Goal: Information Seeking & Learning: Understand process/instructions

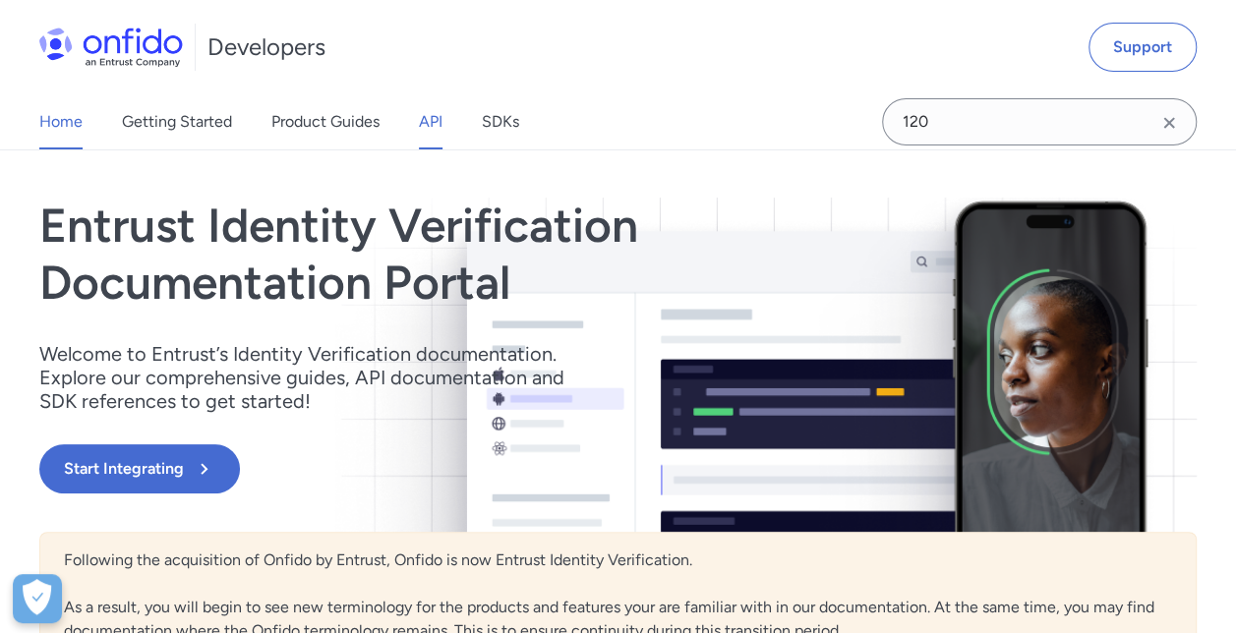
click at [424, 128] on link "API" at bounding box center [431, 121] width 24 height 55
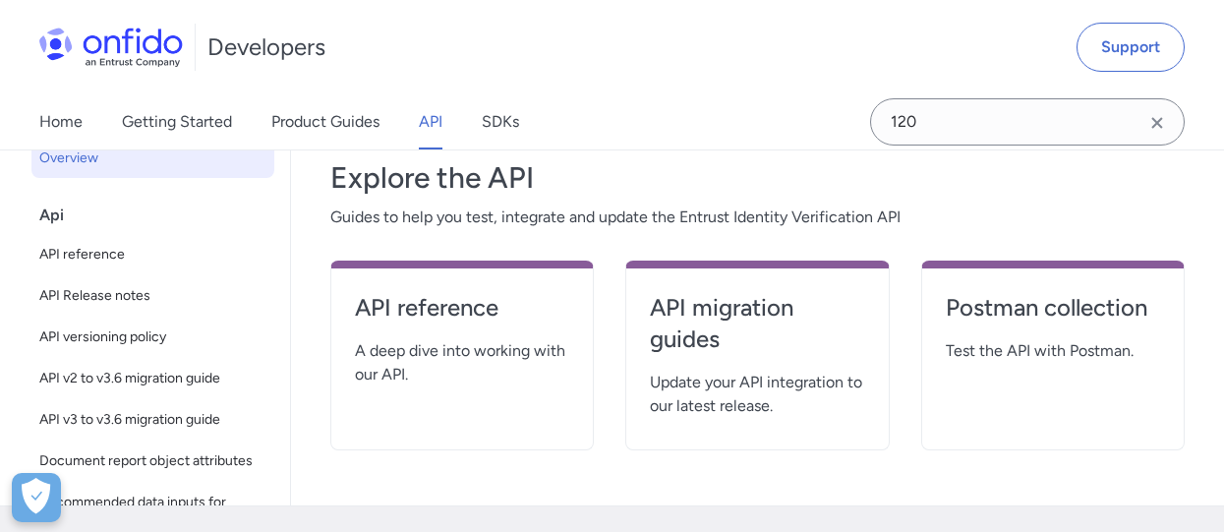
scroll to position [229, 0]
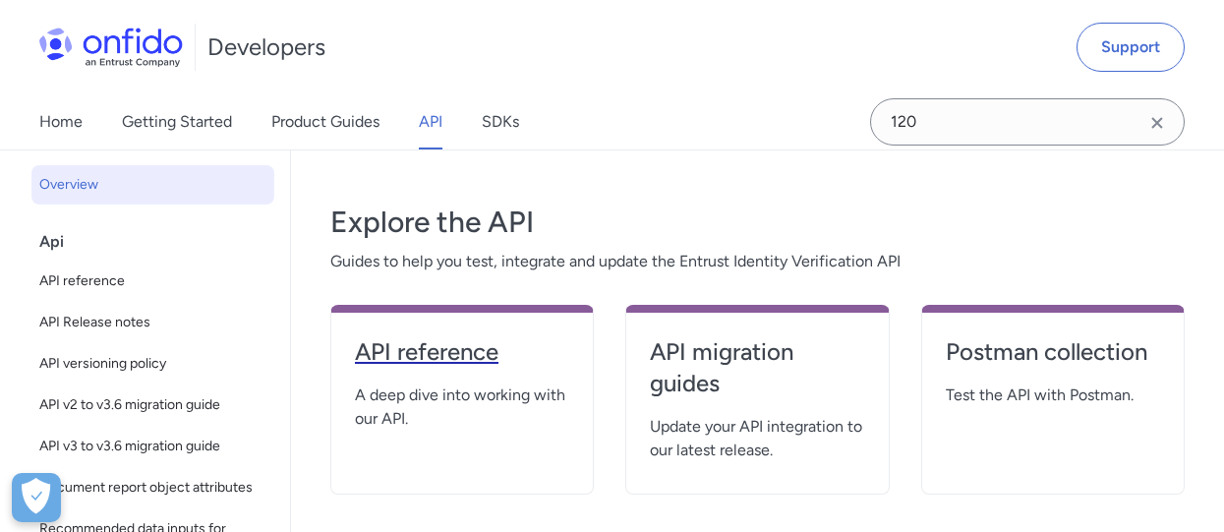
click at [502, 361] on h4 "API reference" at bounding box center [462, 351] width 214 height 31
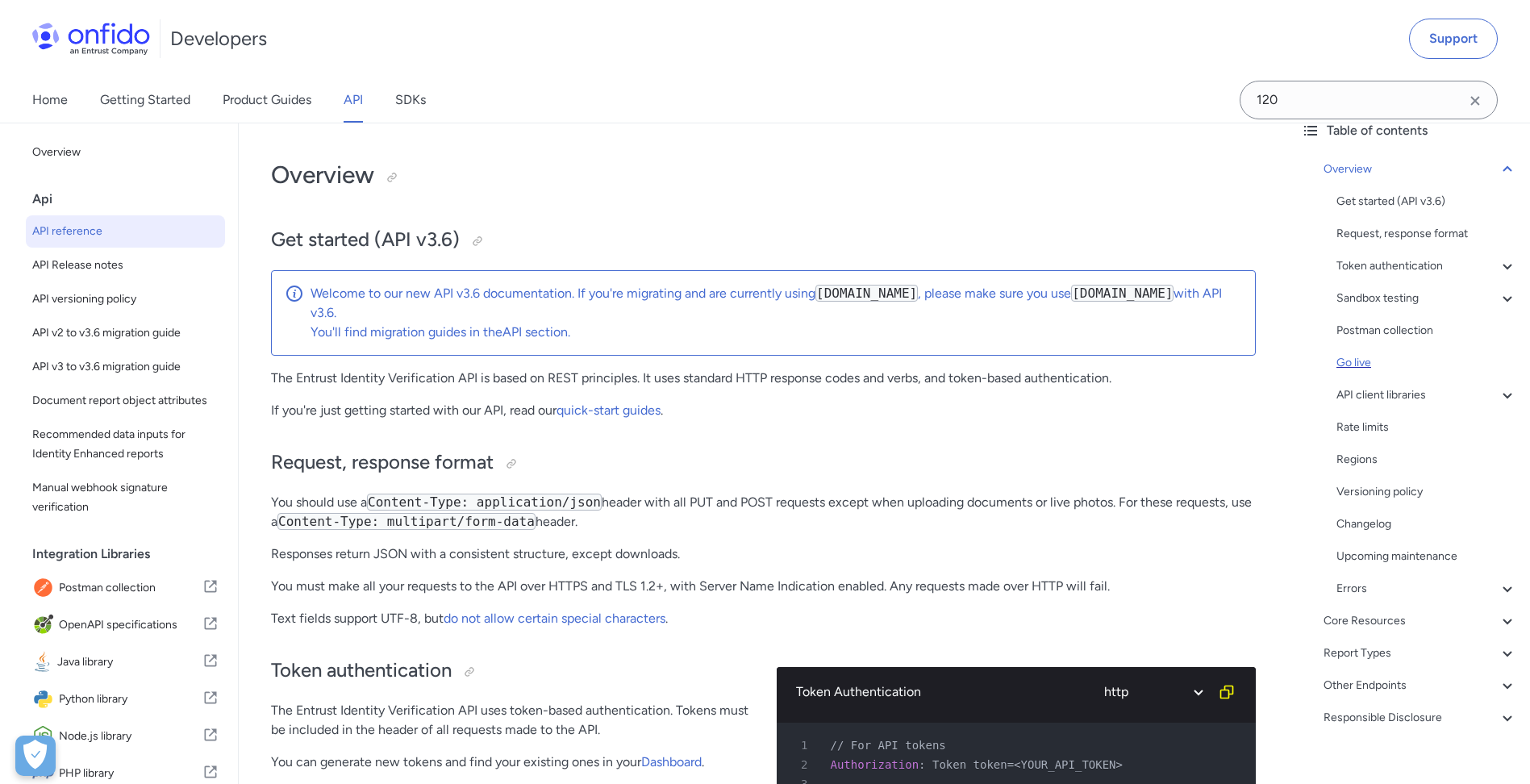
scroll to position [107, 0]
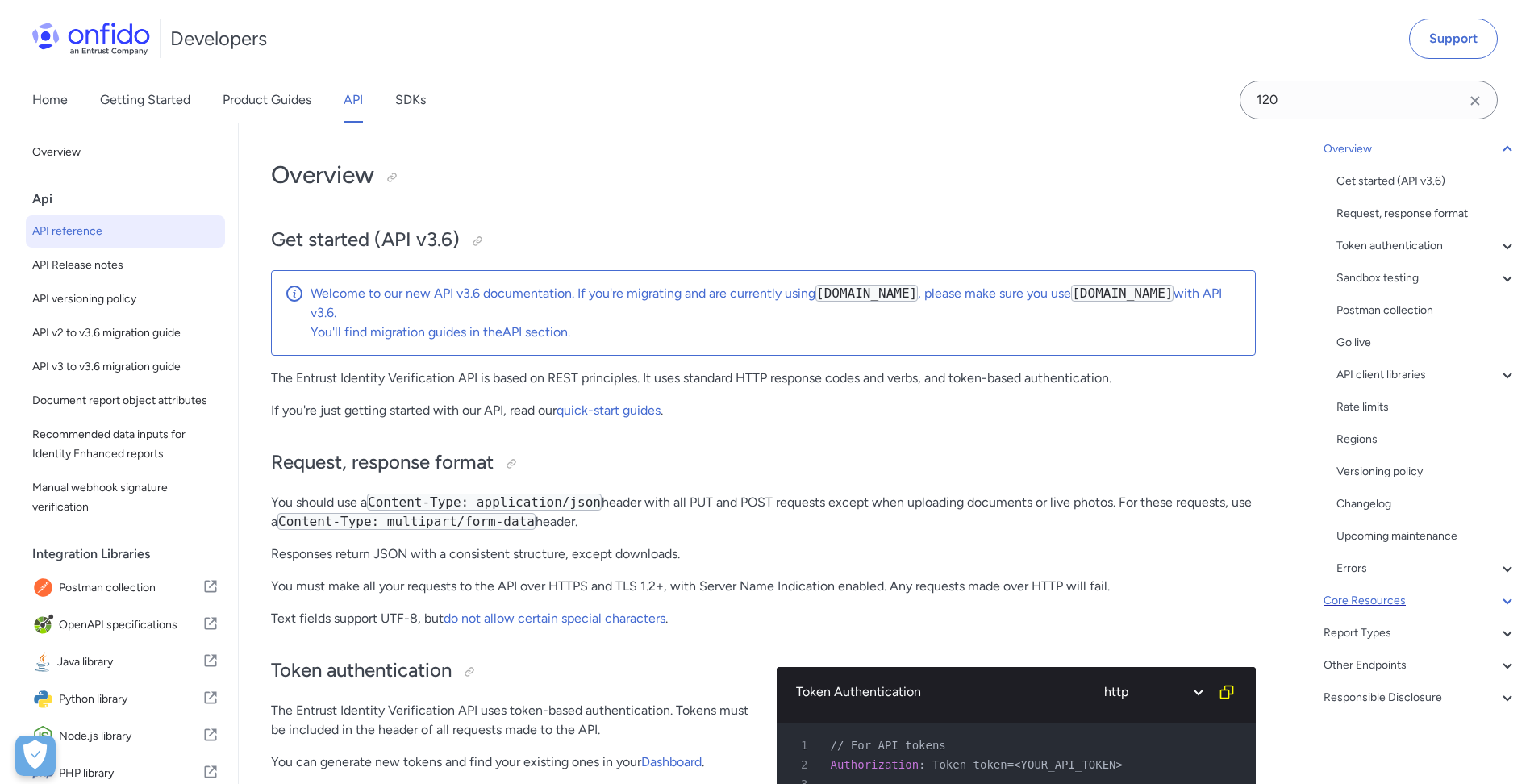
click at [1399, 603] on div "Core Resources" at bounding box center [1421, 601] width 194 height 20
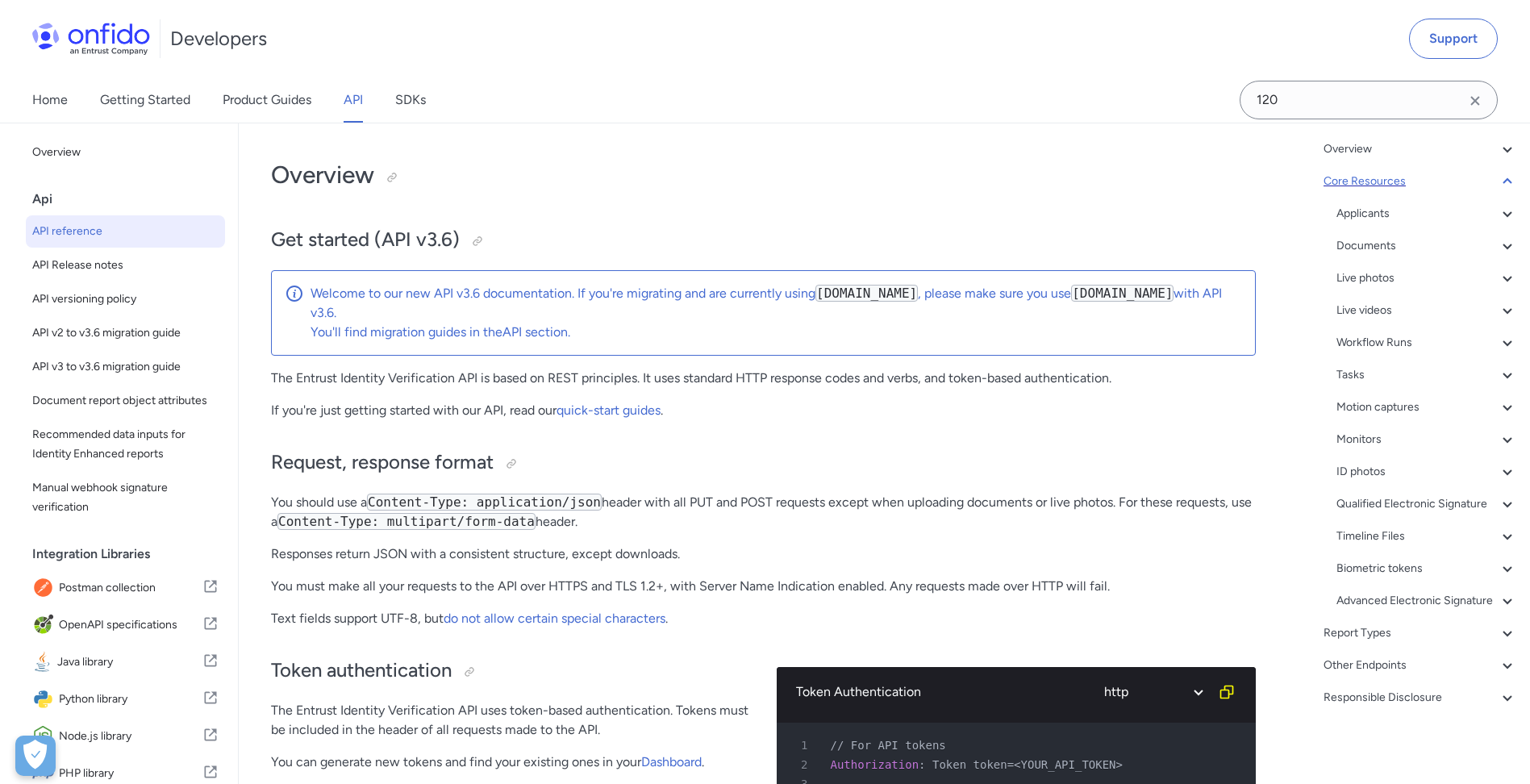
scroll to position [15994, 0]
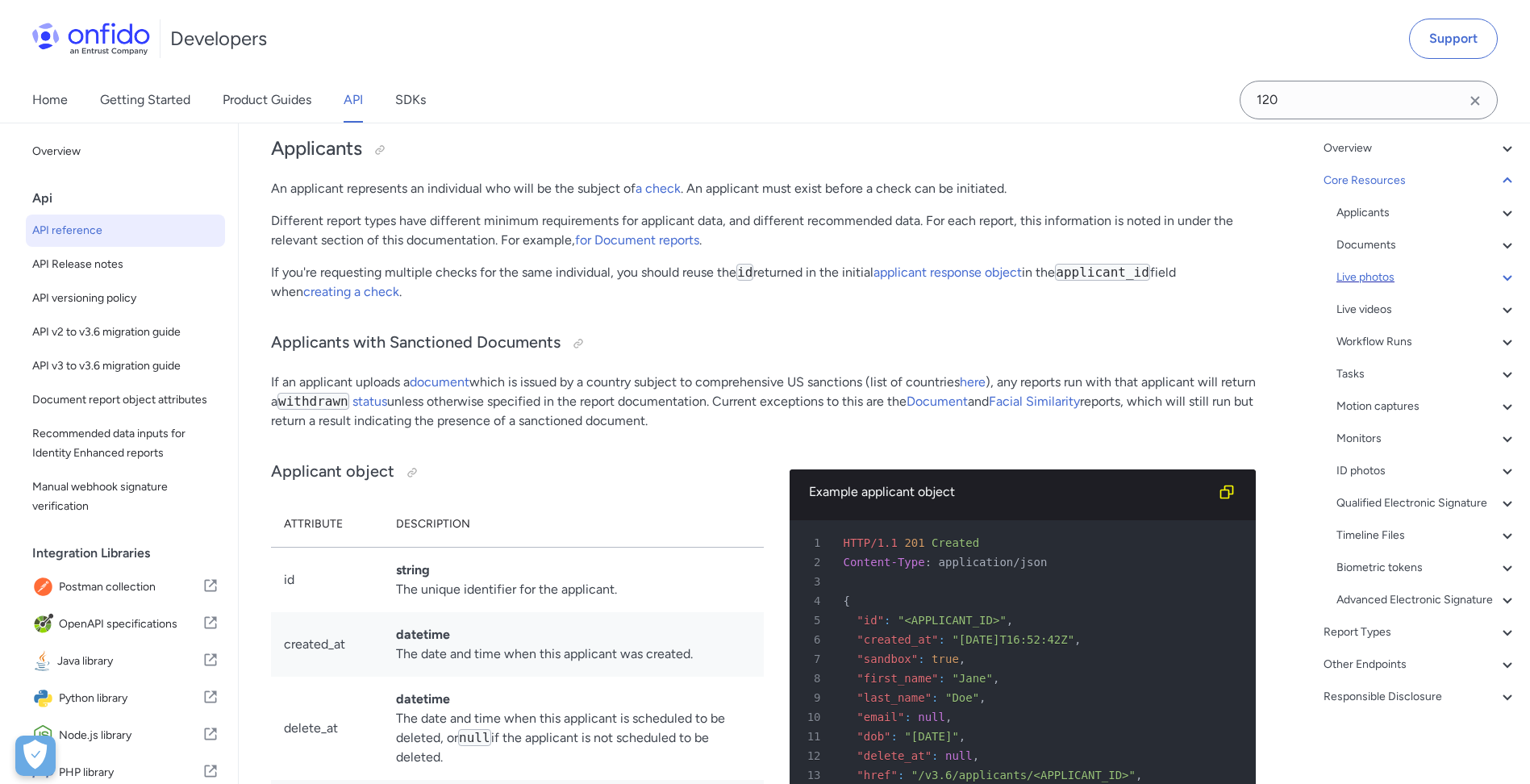
click at [1406, 274] on div "Live photos" at bounding box center [1427, 277] width 180 height 20
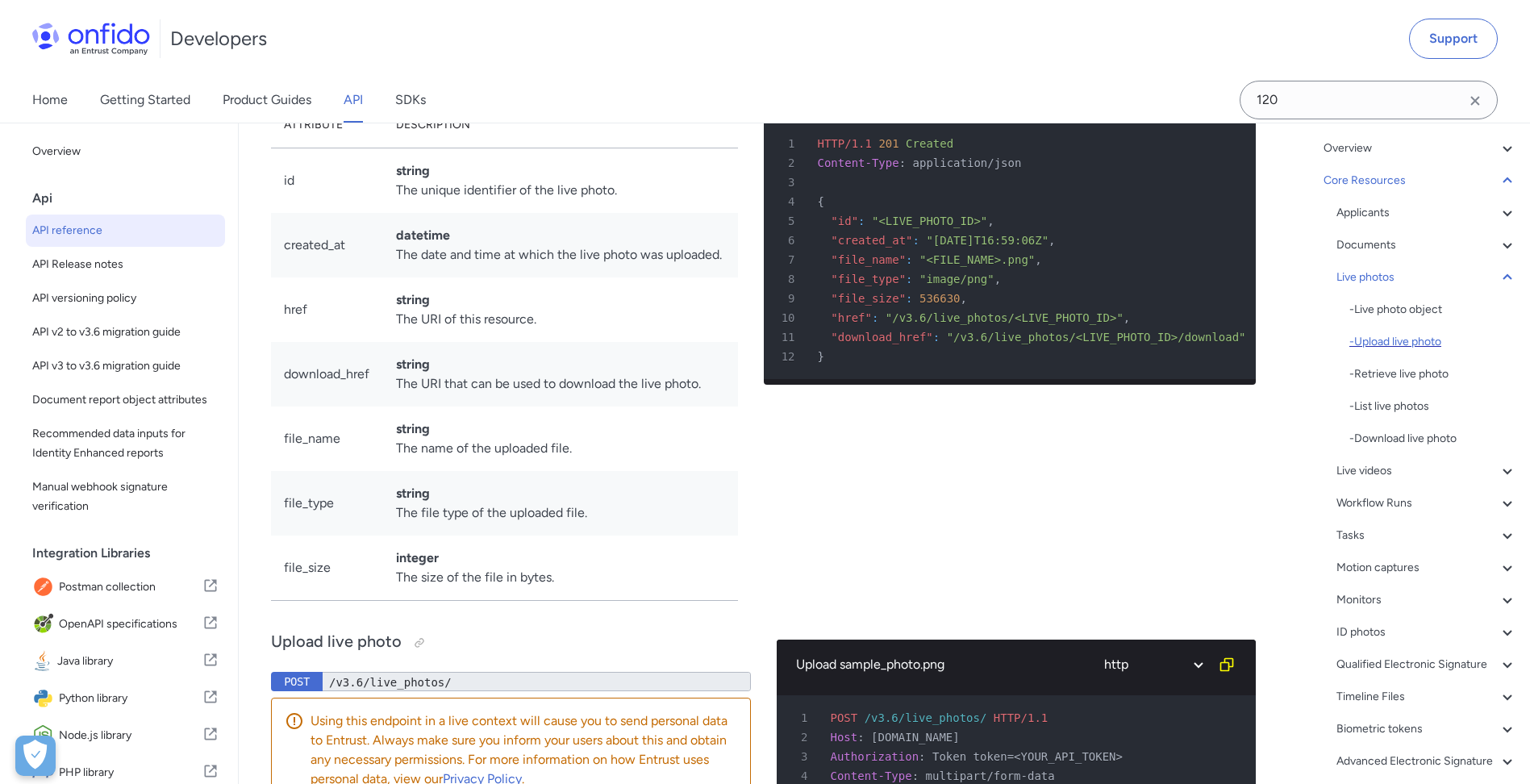
click at [1415, 343] on div "- Upload live photo" at bounding box center [1433, 342] width 168 height 20
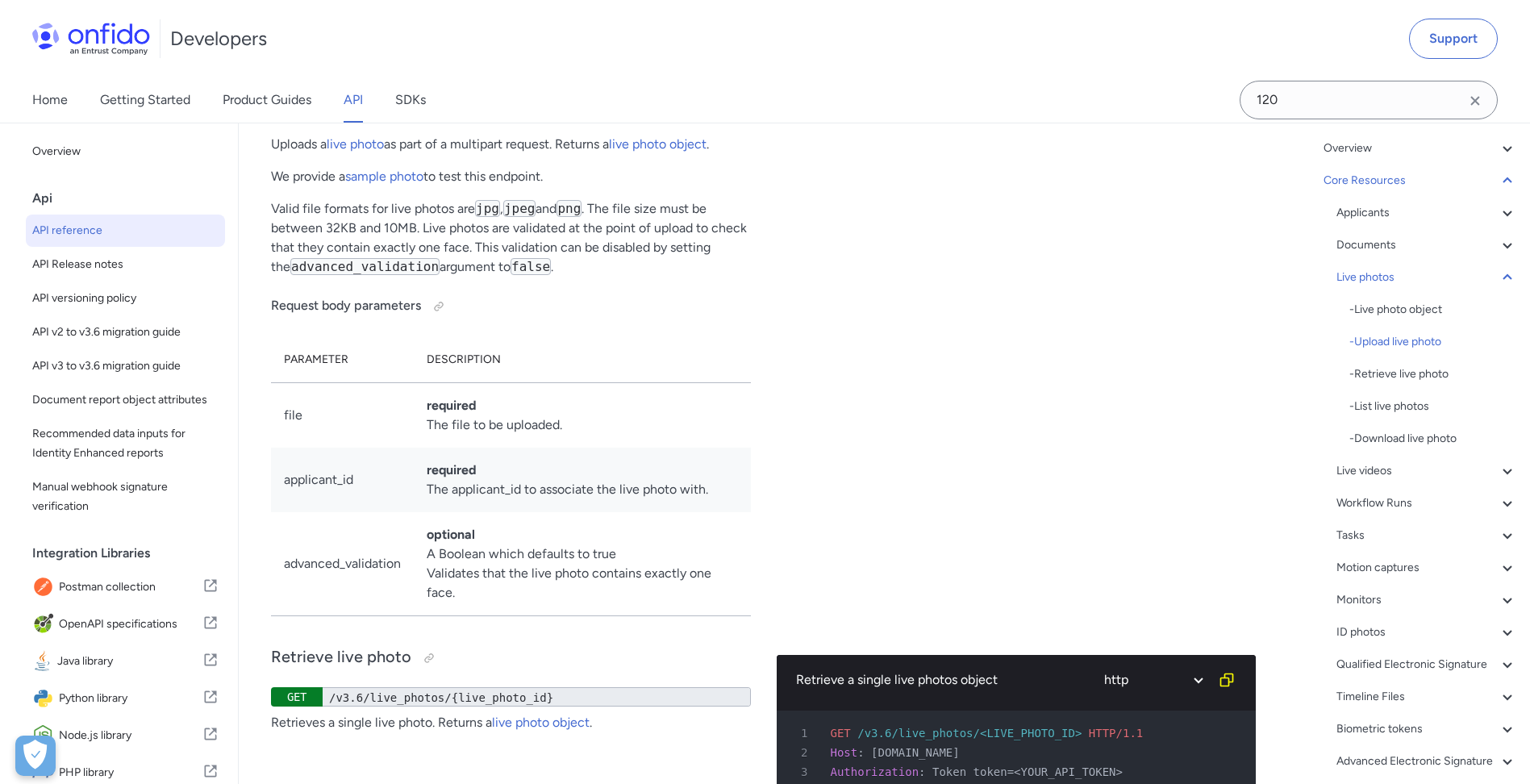
drag, startPoint x: 395, startPoint y: 265, endPoint x: 422, endPoint y: 326, distance: 66.7
click at [422, 108] on p "Using this endpoint in a live context will cause you to send personal data to E…" at bounding box center [524, 69] width 427 height 77
drag, startPoint x: 422, startPoint y: 326, endPoint x: 409, endPoint y: 322, distance: 13.6
click at [409, 108] on p "Using this endpoint in a live context will cause you to send personal data to E…" at bounding box center [524, 69] width 427 height 77
click at [453, 154] on p "Uploads a live photo as part of a multipart request. Returns a live photo objec…" at bounding box center [510, 144] width 480 height 20
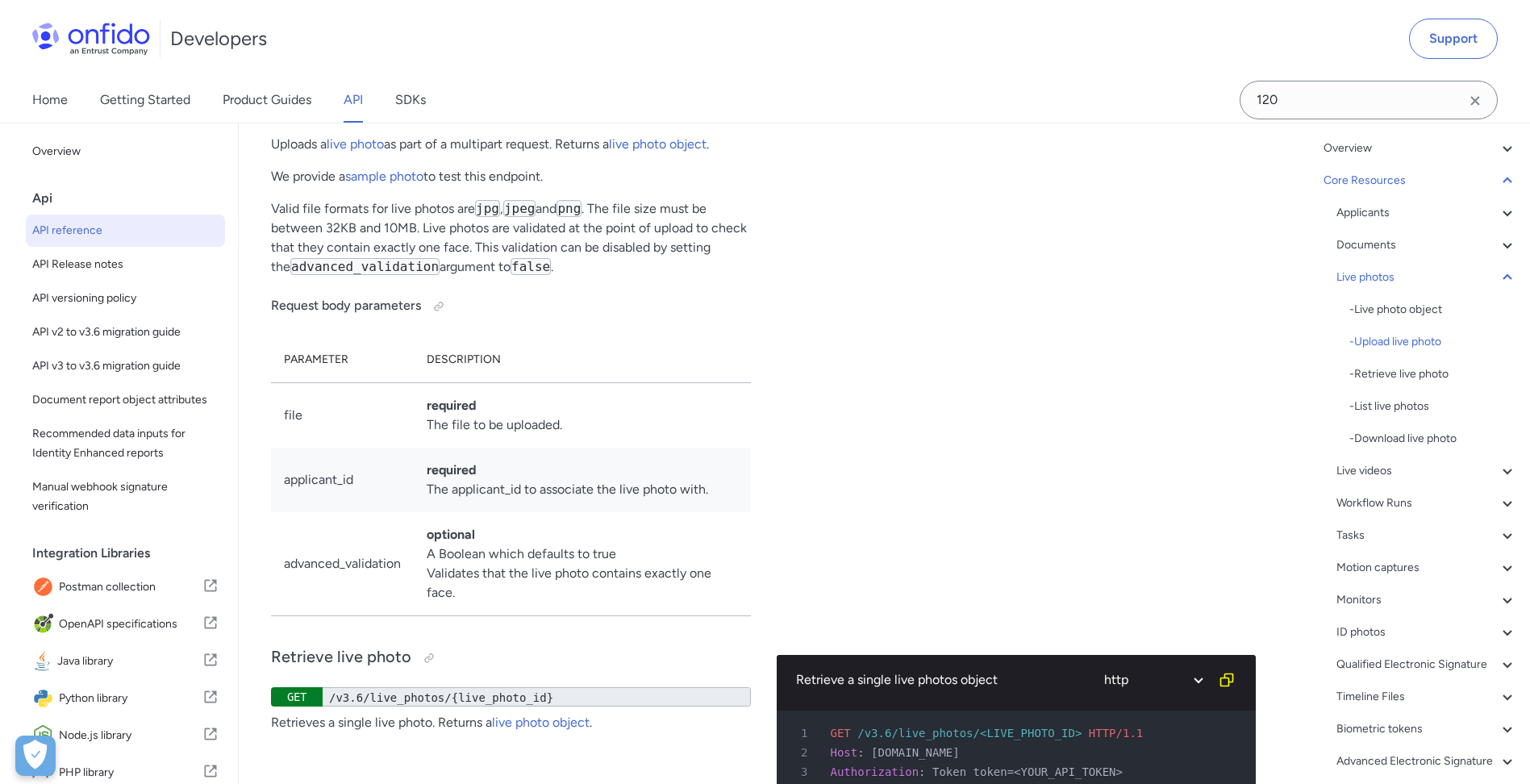
click at [453, 154] on p "Uploads a live photo as part of a multipart request. Returns a live photo objec…" at bounding box center [510, 144] width 480 height 20
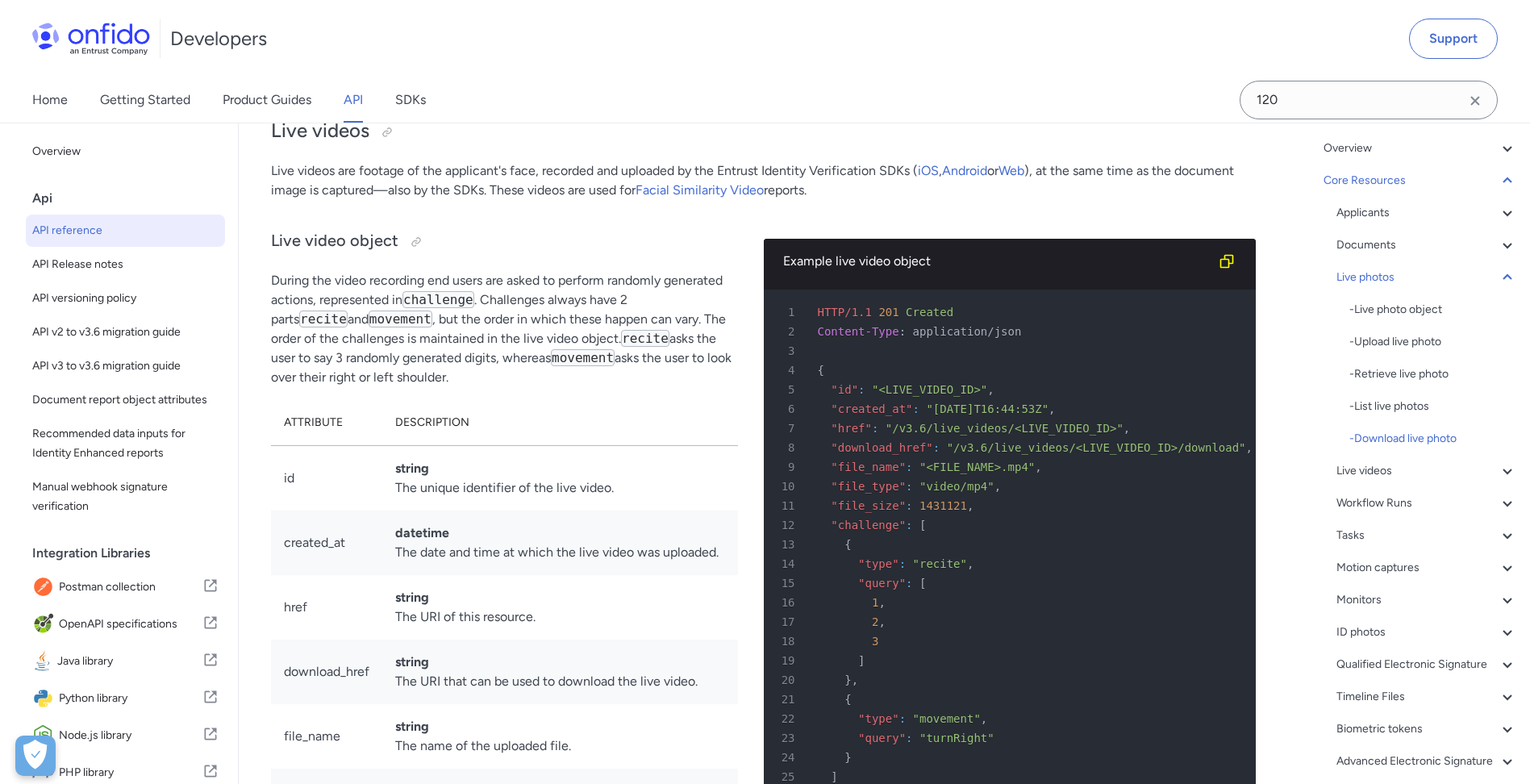
scroll to position [32233, 0]
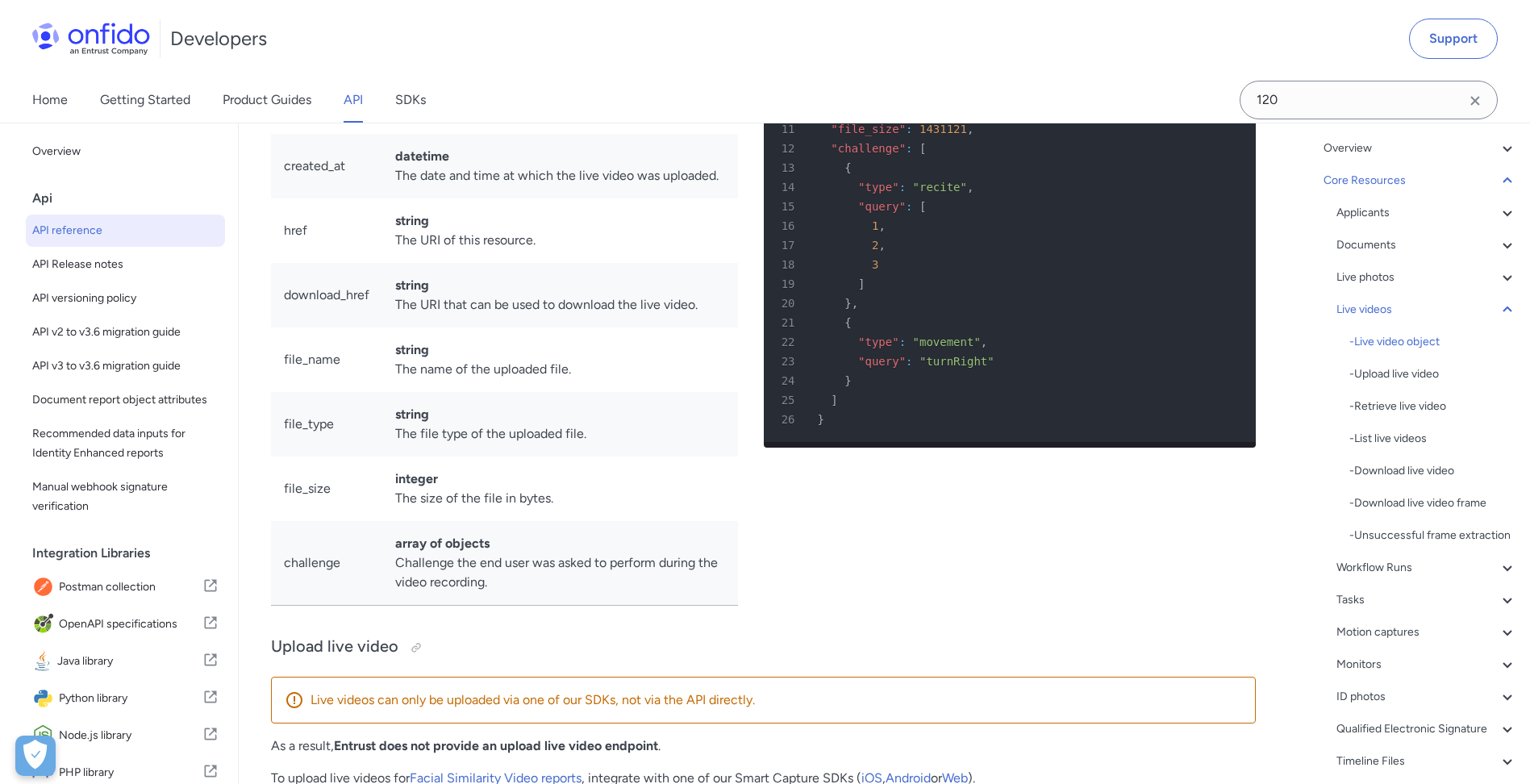
drag, startPoint x: 678, startPoint y: 480, endPoint x: 648, endPoint y: 466, distance: 33.1
click at [648, 263] on td "string The URI of this resource." at bounding box center [560, 230] width 356 height 65
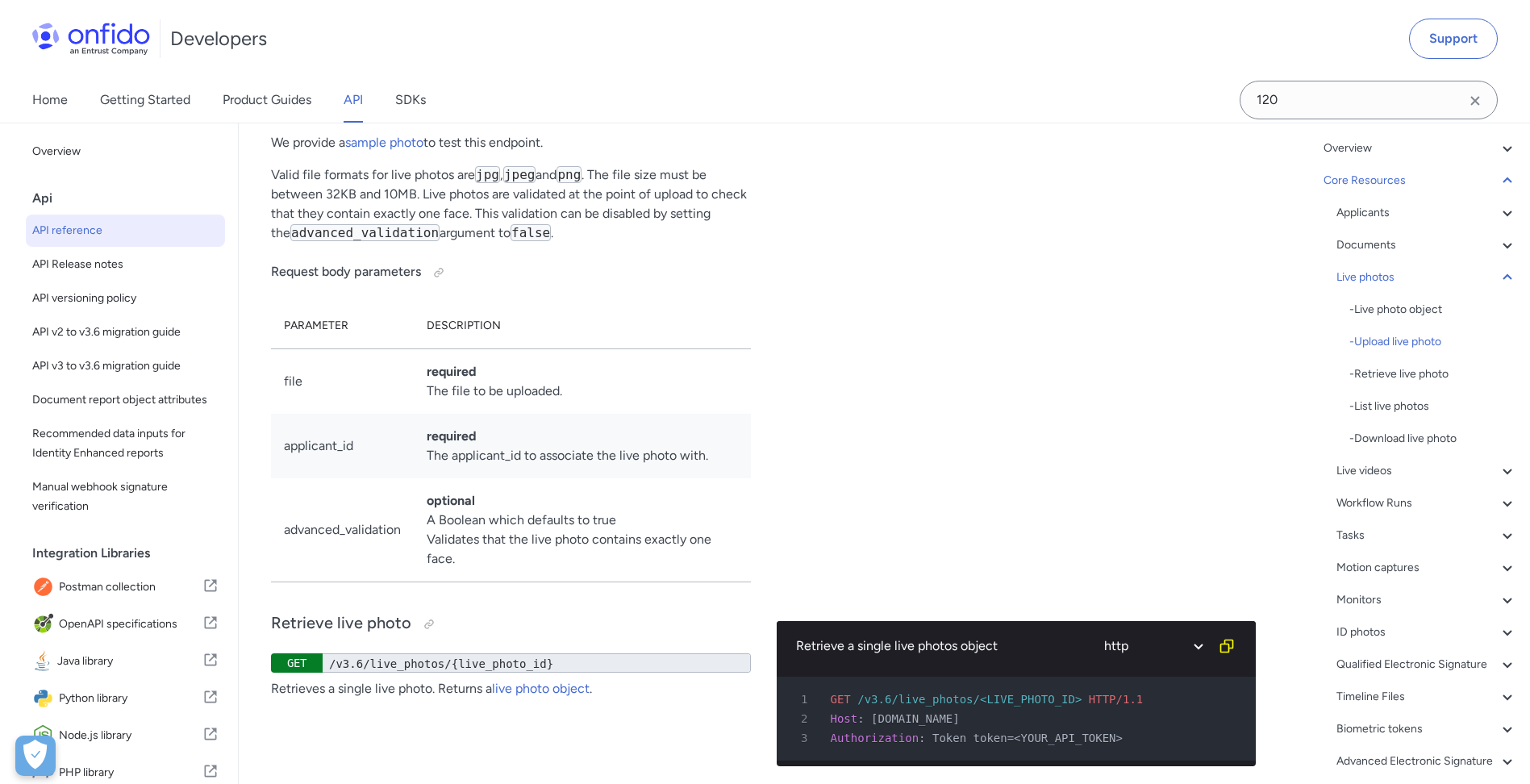
scroll to position [30728, 0]
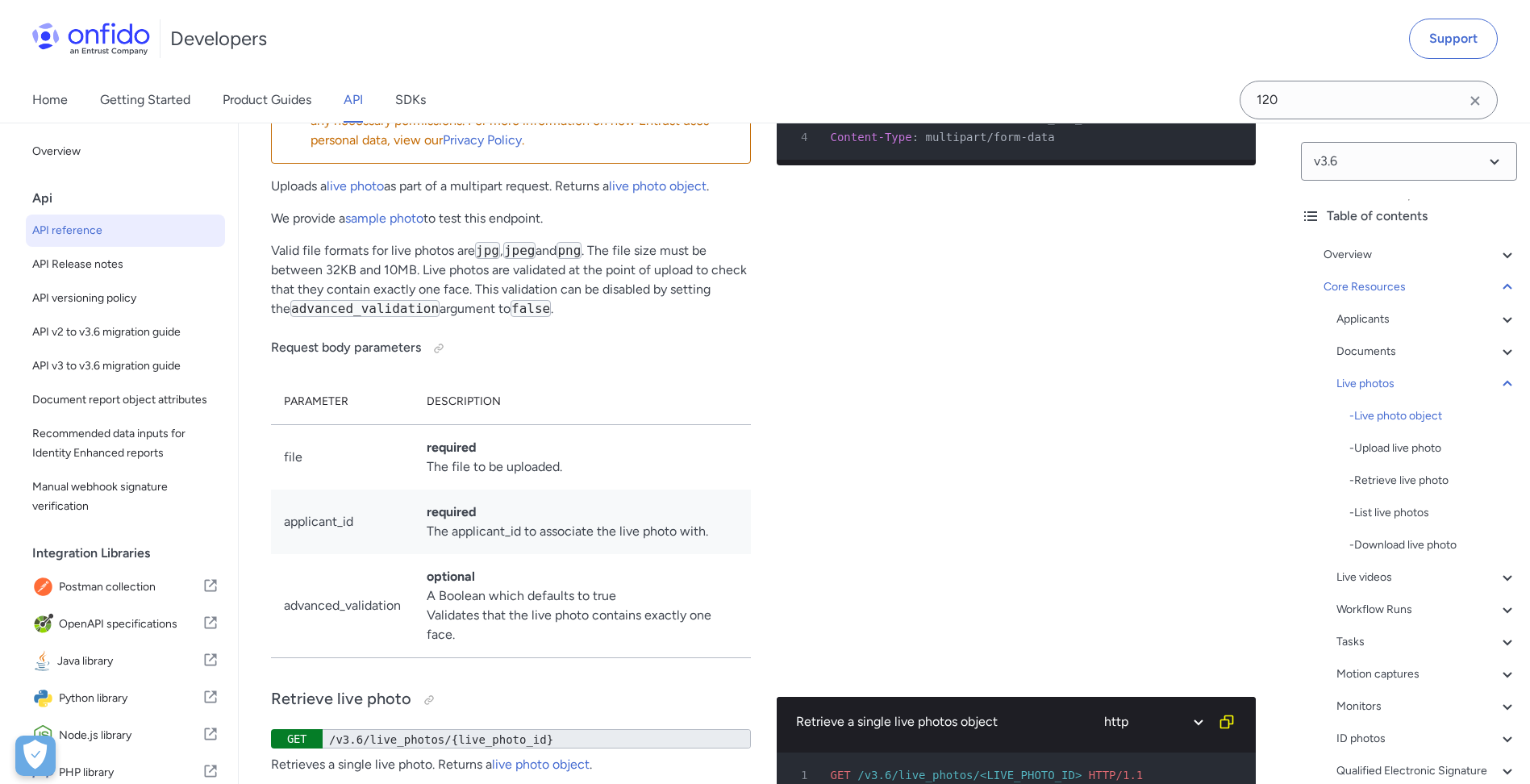
scroll to position [30723, 0]
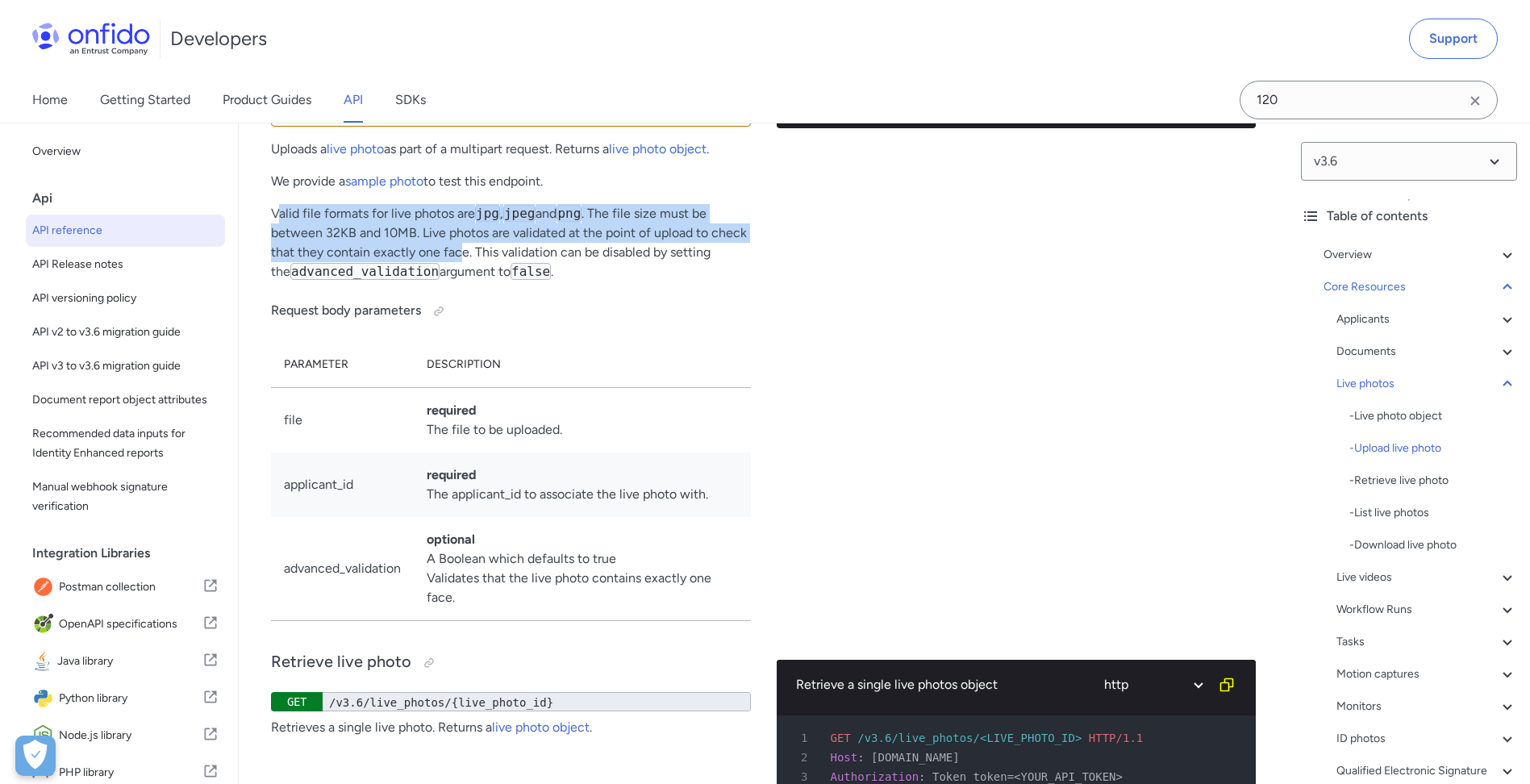
drag, startPoint x: 276, startPoint y: 437, endPoint x: 459, endPoint y: 478, distance: 187.5
click at [459, 281] on p "Valid file formats for live photos are jpg , jpeg and png . The file size must …" at bounding box center [510, 243] width 480 height 77
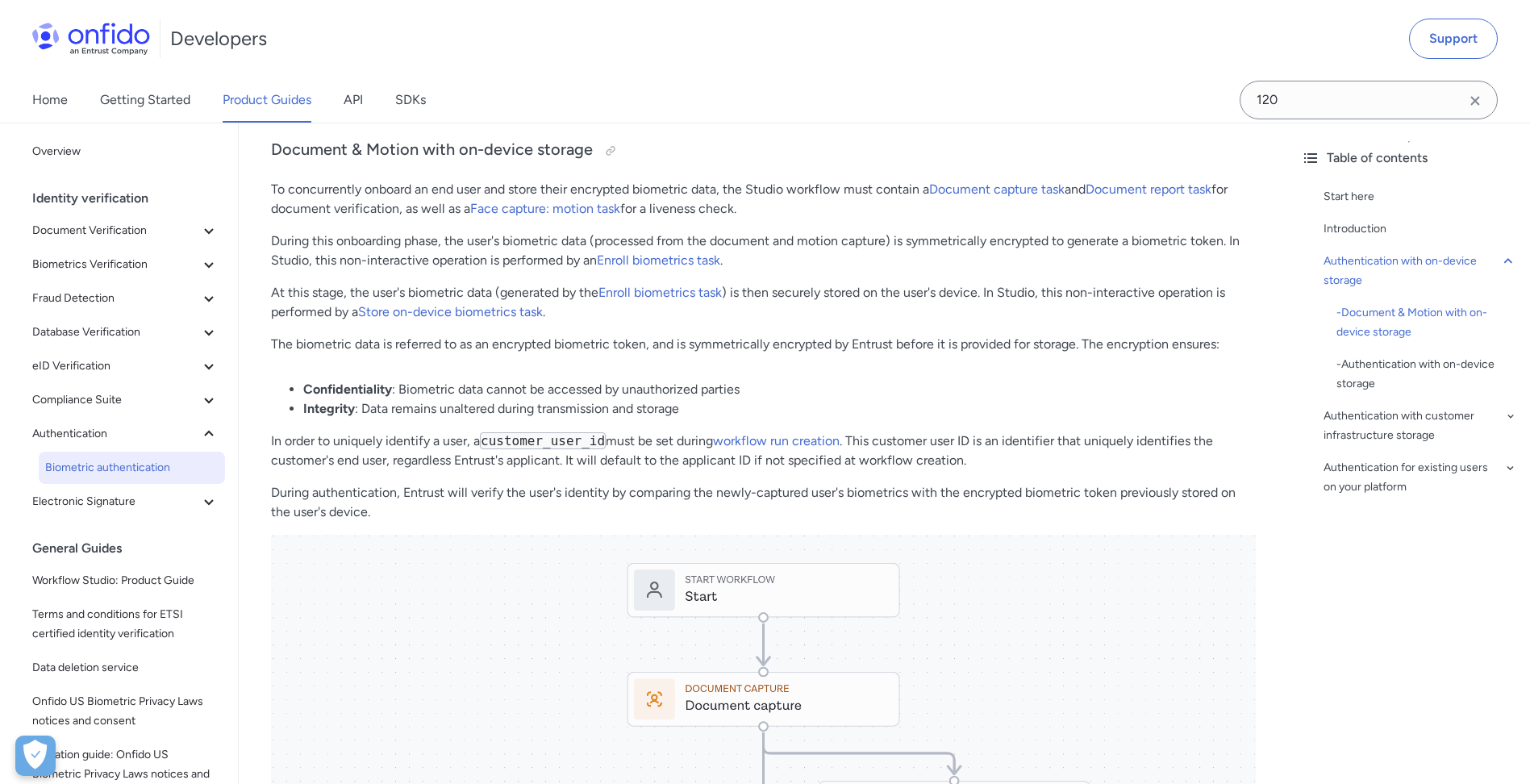
scroll to position [564, 0]
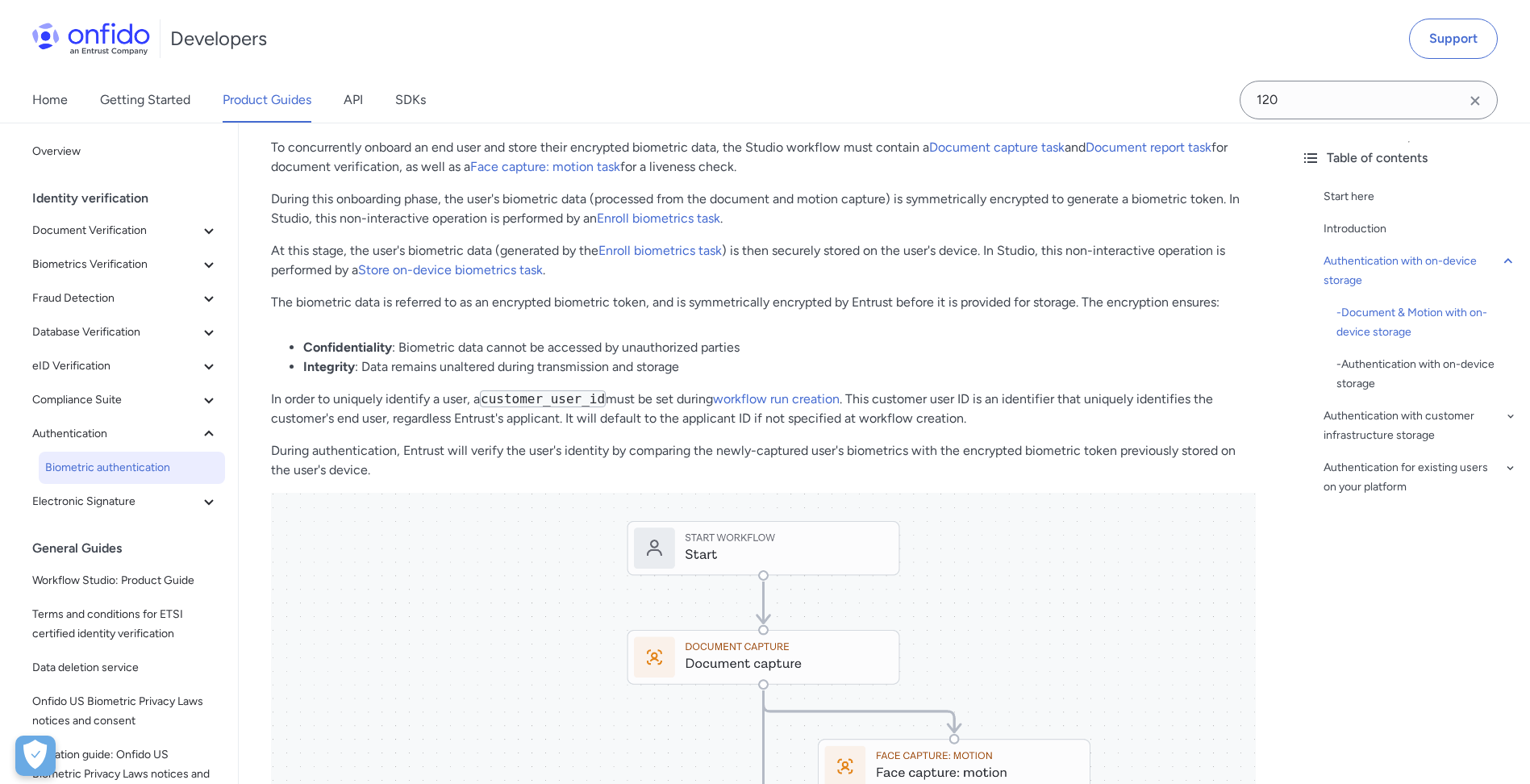
drag, startPoint x: 736, startPoint y: 322, endPoint x: 742, endPoint y: 376, distance: 54.3
